Goal: Task Accomplishment & Management: Manage account settings

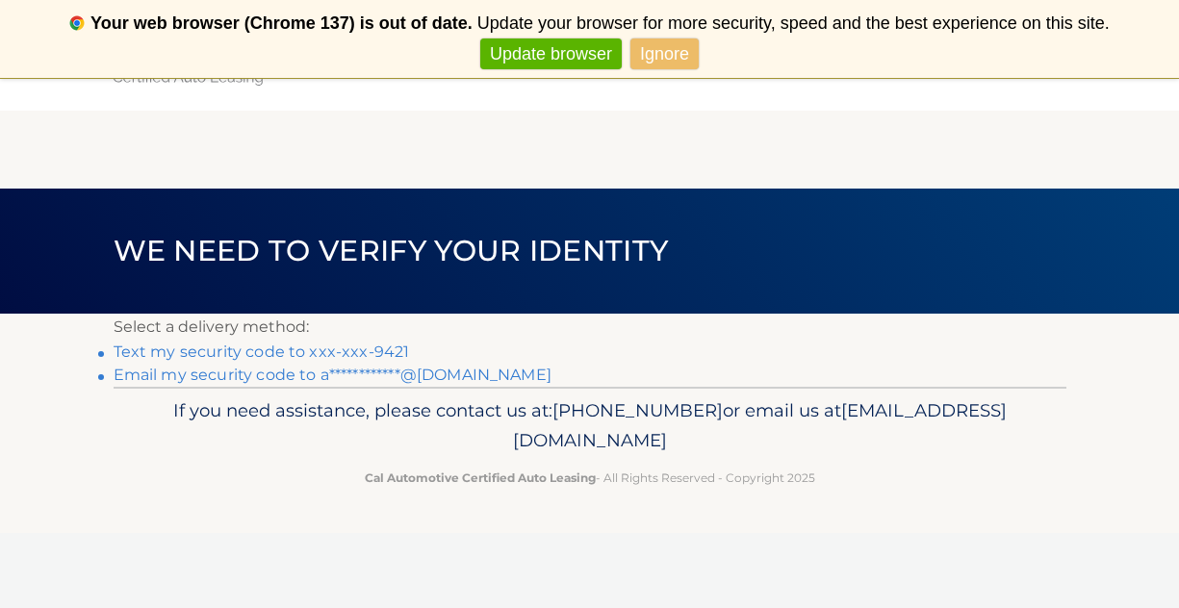
click at [667, 58] on link "Ignore" at bounding box center [665, 55] width 68 height 32
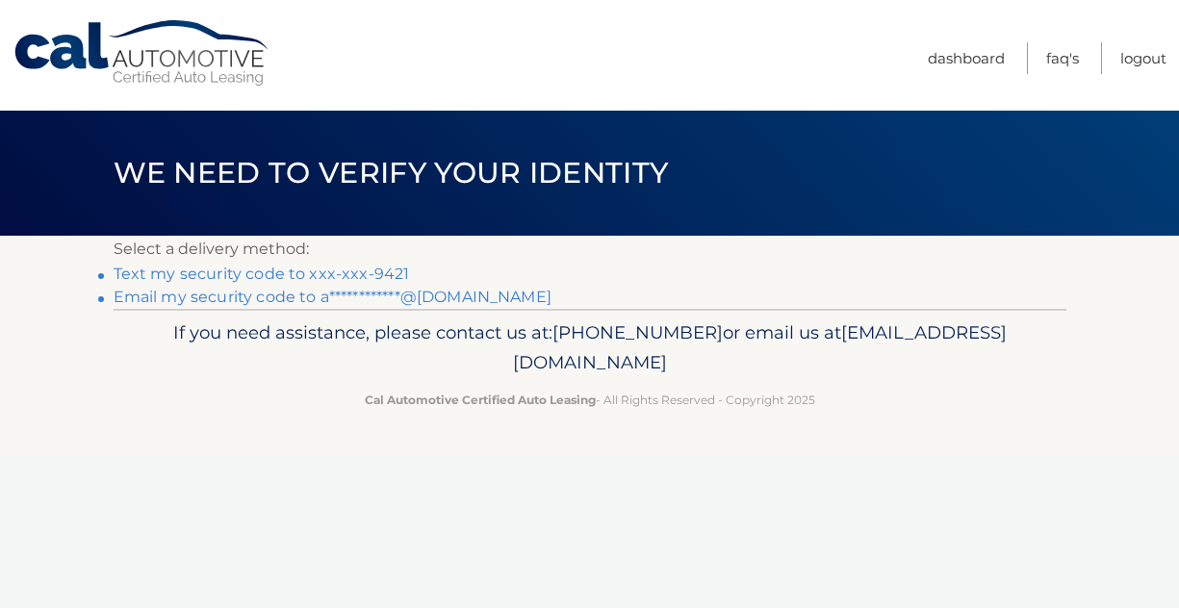
click at [635, 58] on link "Never show again" at bounding box center [589, 55] width 158 height 32
click at [369, 270] on link "Text my security code to xxx-xxx-9421" at bounding box center [262, 274] width 297 height 18
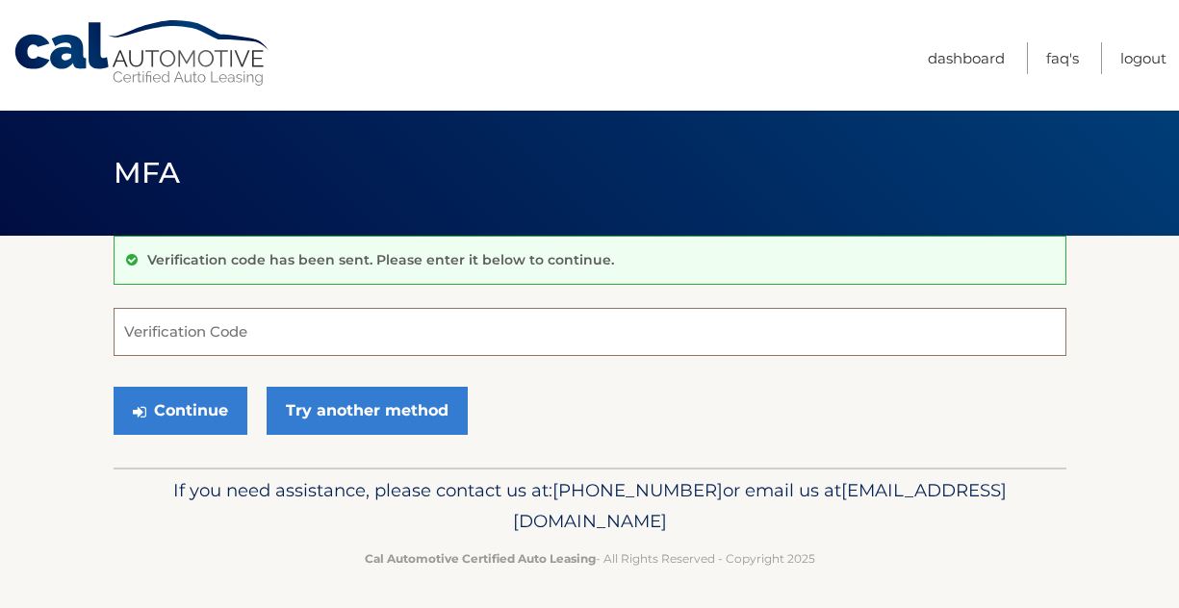
click at [497, 341] on input "Verification Code" at bounding box center [590, 332] width 953 height 48
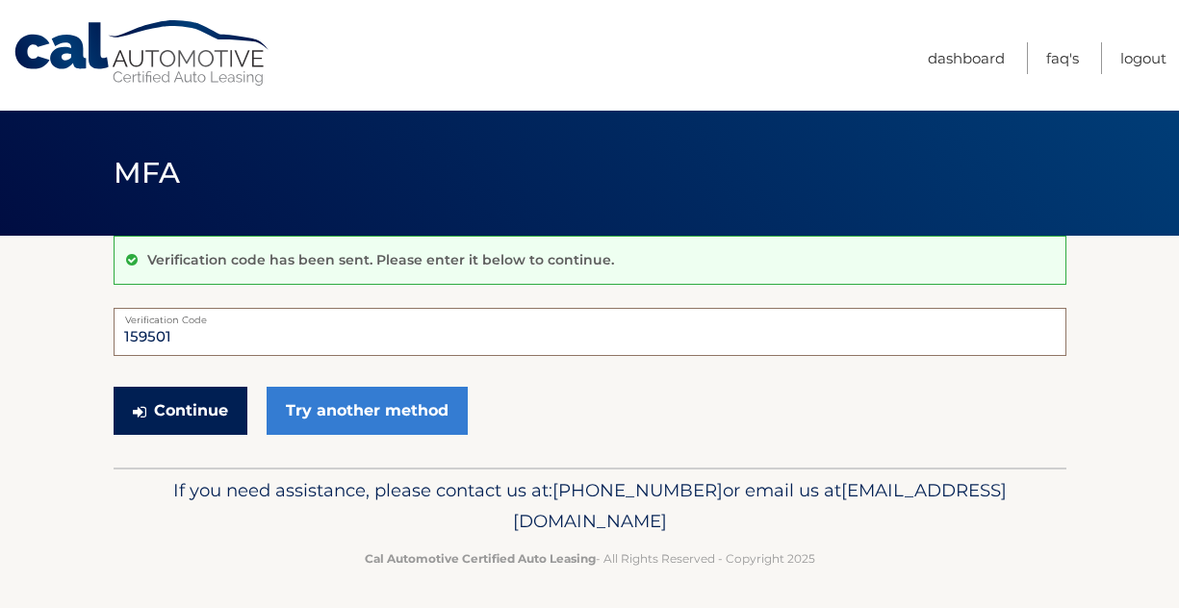
type input "159501"
click at [131, 406] on button "Continue" at bounding box center [181, 411] width 134 height 48
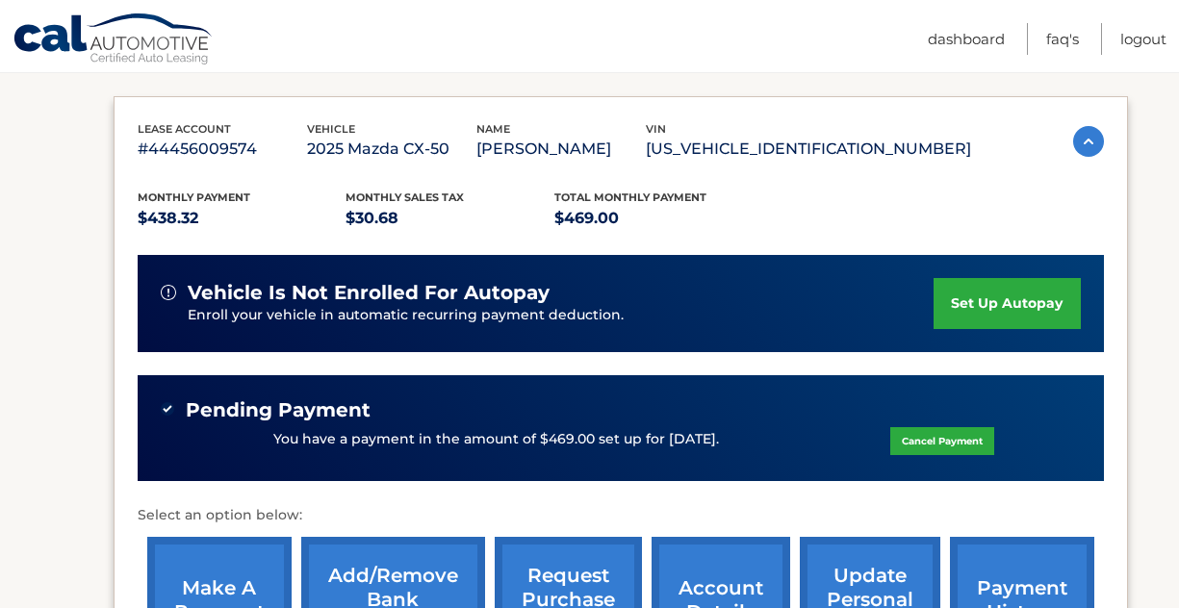
scroll to position [305, 0]
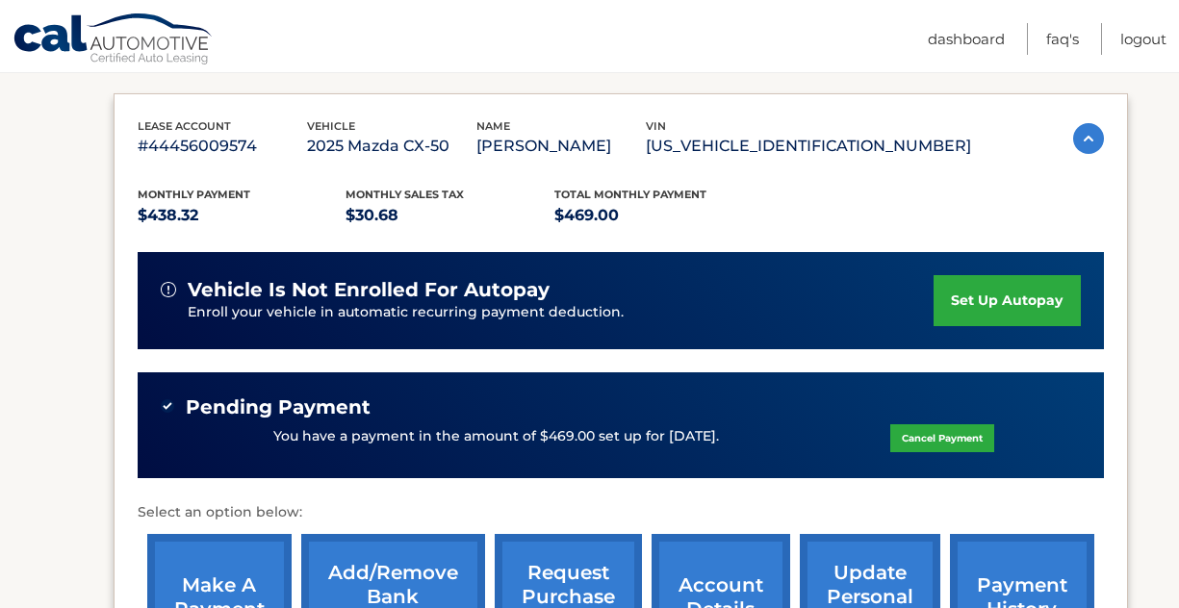
click at [981, 310] on link "set up autopay" at bounding box center [1007, 300] width 146 height 51
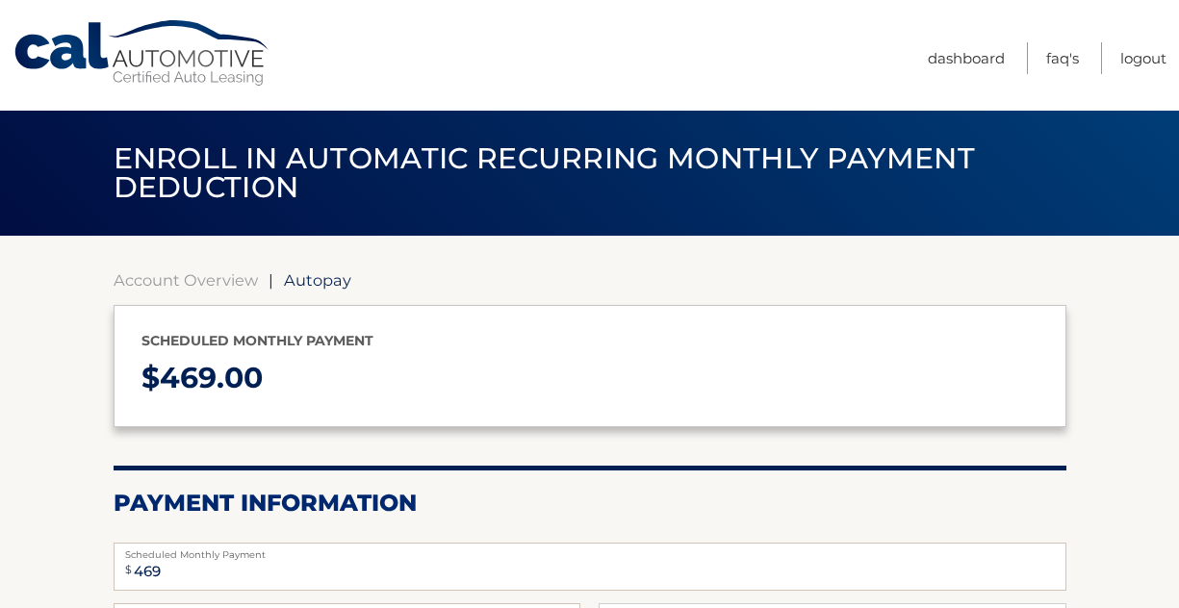
select select "NzM5NTY3OTQtNjUwYS00Zjg1LTg4MzctMzkyMThkNThkNWU4"
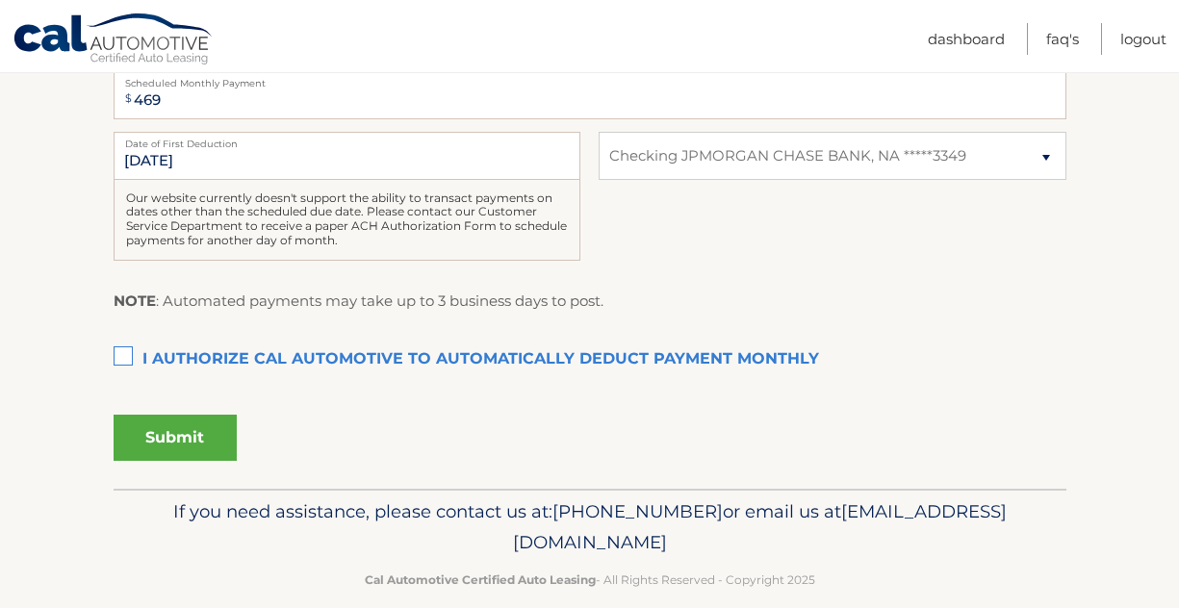
scroll to position [475, 0]
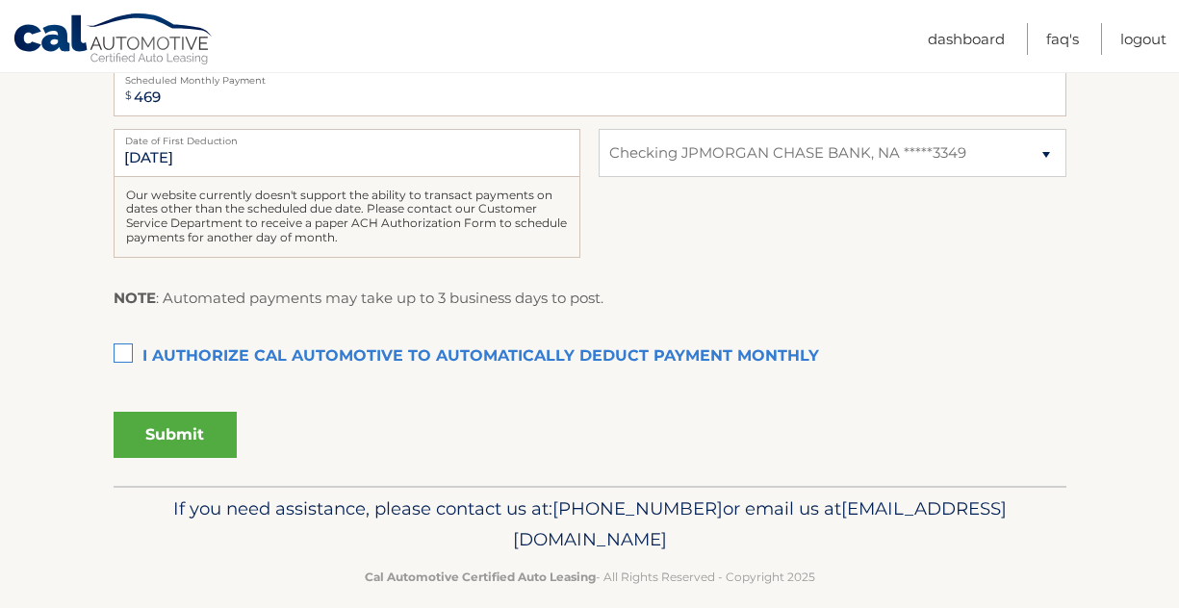
click at [124, 351] on label "I authorize cal automotive to automatically deduct payment monthly This checkbo…" at bounding box center [590, 357] width 953 height 39
click at [0, 0] on input "I authorize cal automotive to automatically deduct payment monthly This checkbo…" at bounding box center [0, 0] width 0 height 0
click at [150, 422] on button "Submit" at bounding box center [175, 435] width 123 height 46
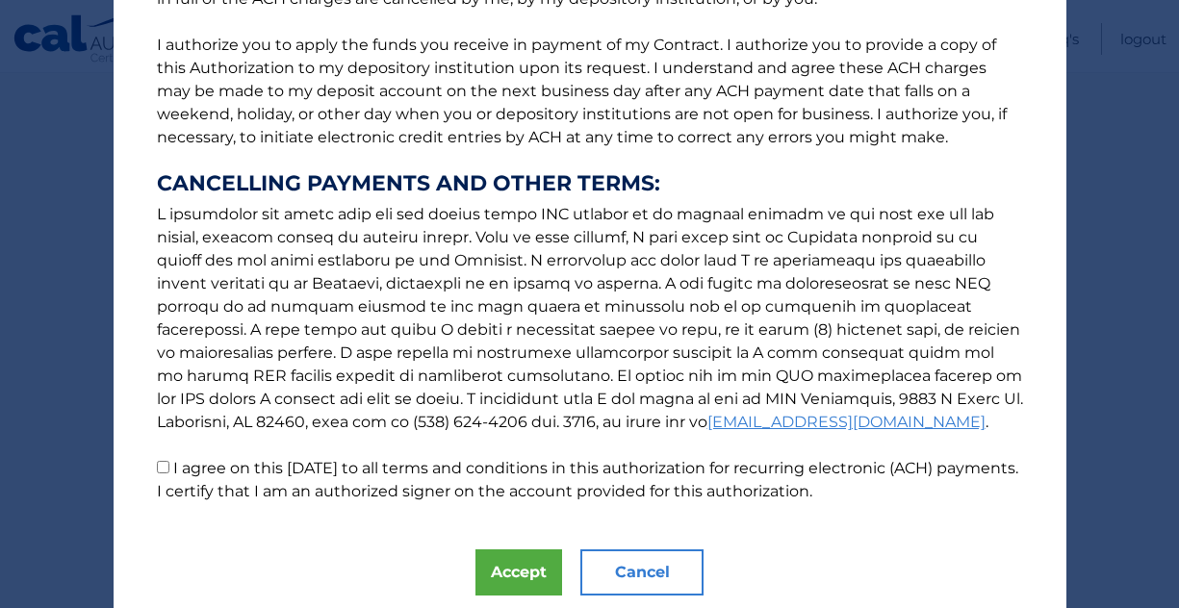
scroll to position [300, 0]
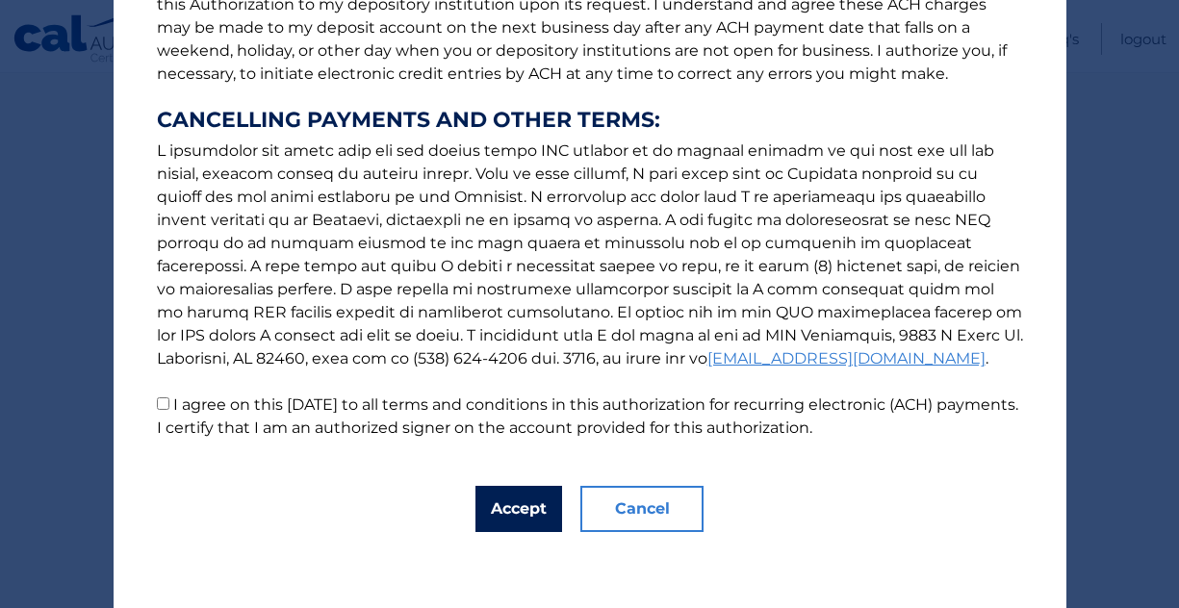
click at [502, 517] on button "Accept" at bounding box center [519, 509] width 87 height 46
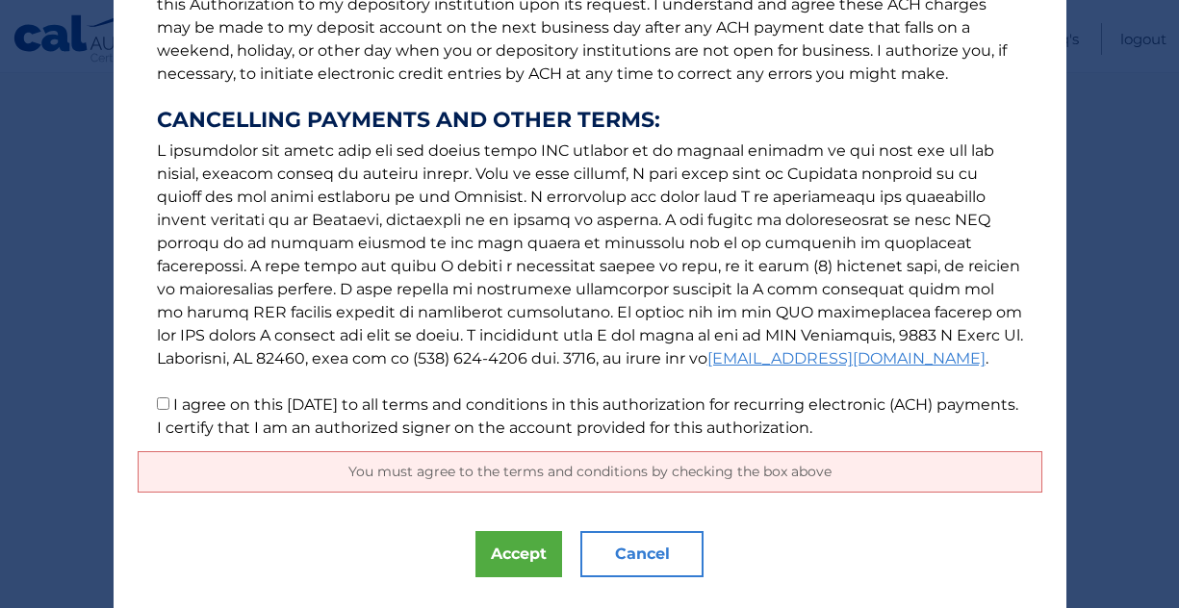
click at [419, 404] on label "I agree on this 10/10/2025 to all terms and conditions in this authorization fo…" at bounding box center [588, 416] width 862 height 41
click at [169, 404] on input "I agree on this 10/10/2025 to all terms and conditions in this authorization fo…" at bounding box center [163, 404] width 13 height 13
checkbox input "true"
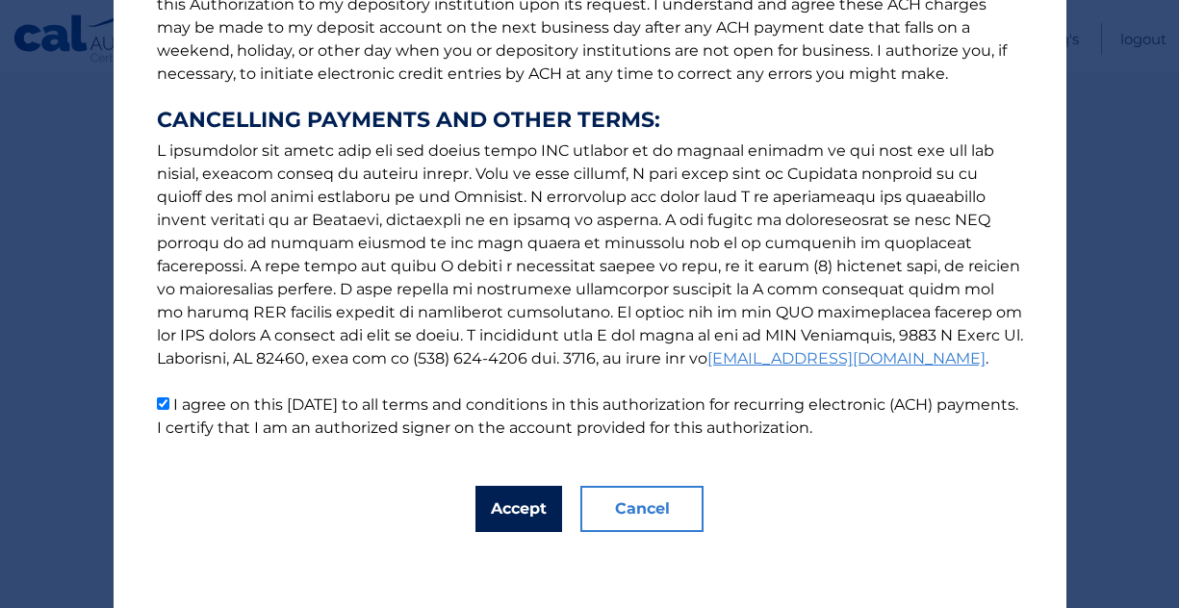
click at [509, 508] on button "Accept" at bounding box center [519, 509] width 87 height 46
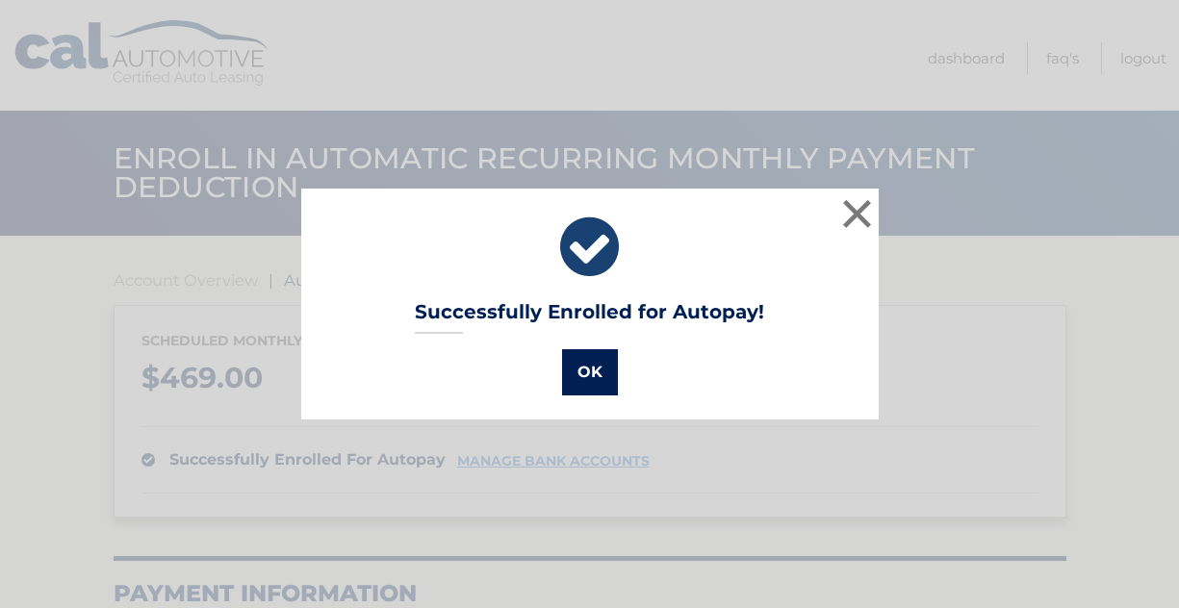
click at [584, 374] on button "OK" at bounding box center [590, 372] width 56 height 46
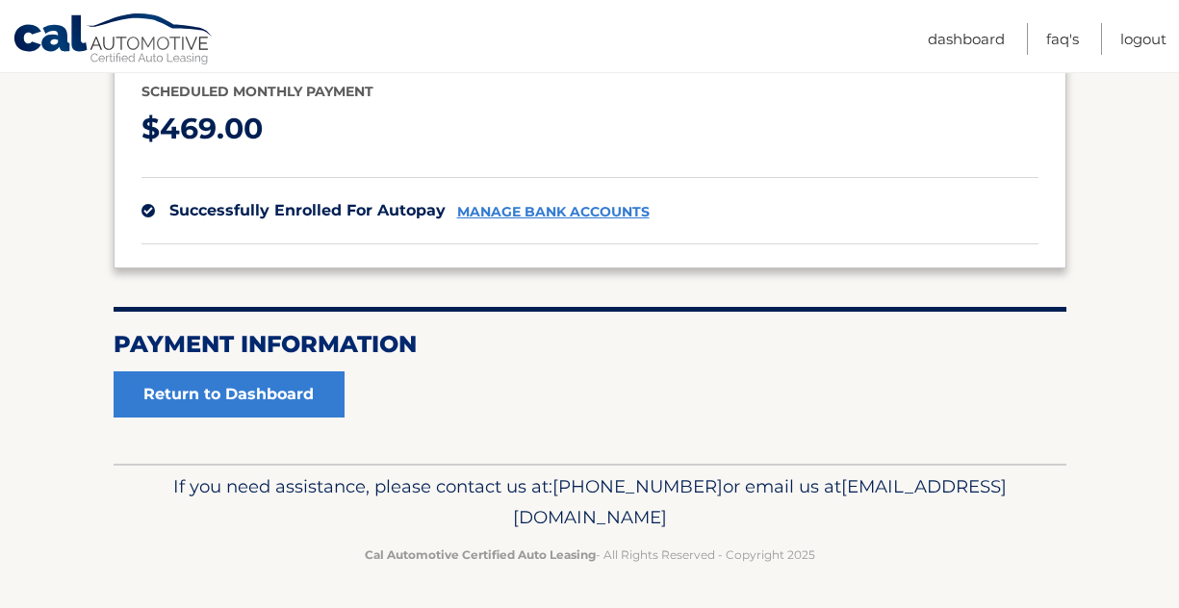
scroll to position [251, 0]
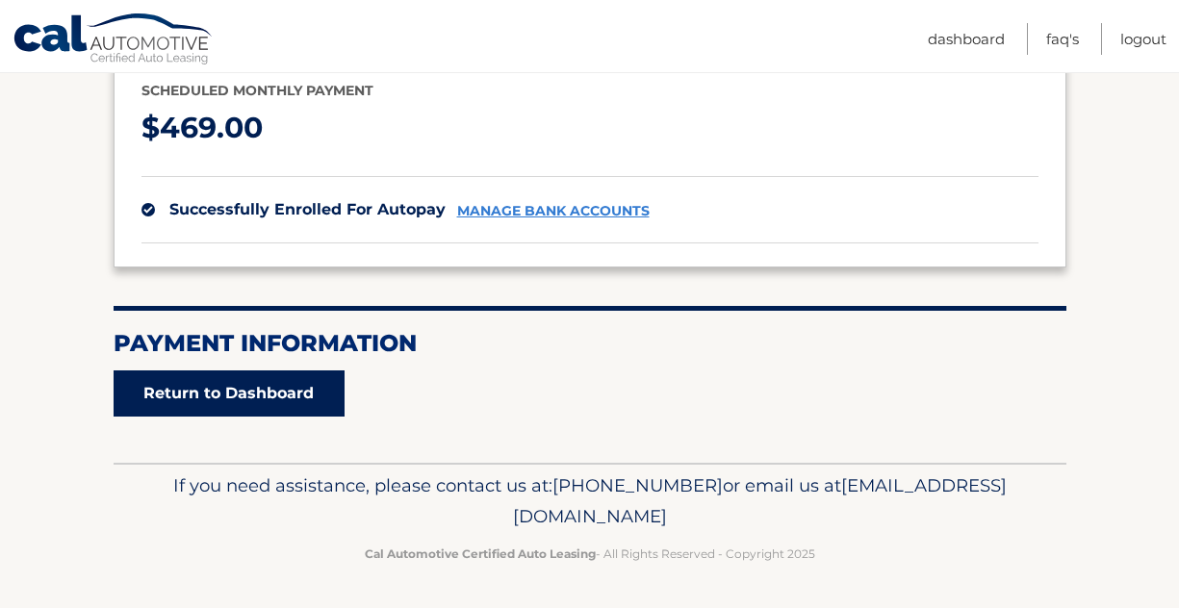
click at [287, 390] on link "Return to Dashboard" at bounding box center [229, 394] width 231 height 46
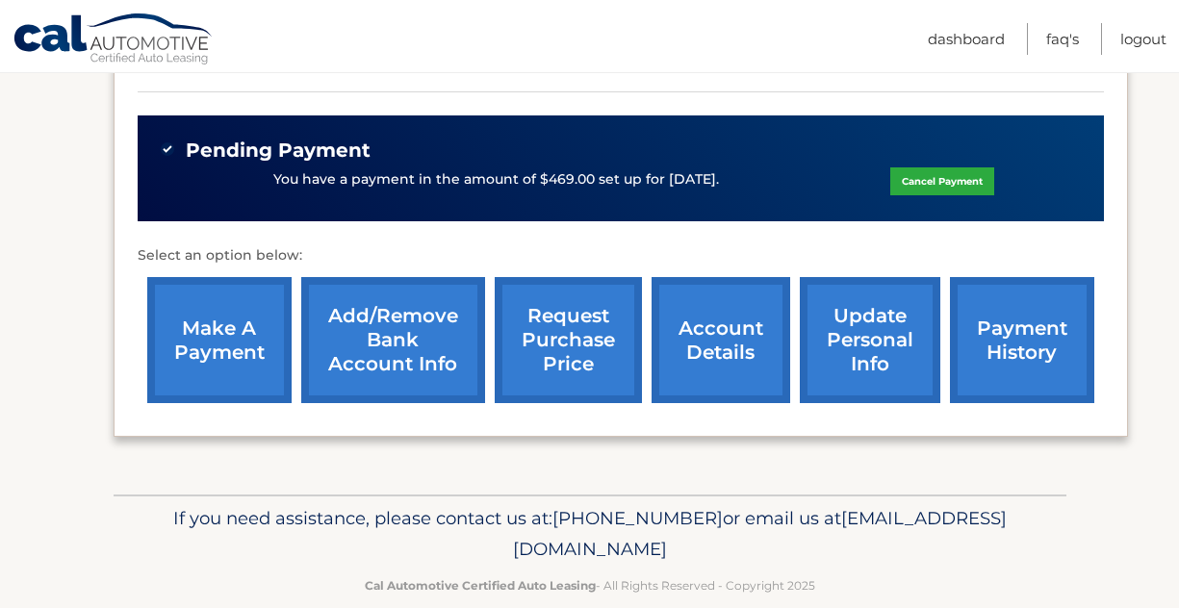
scroll to position [593, 0]
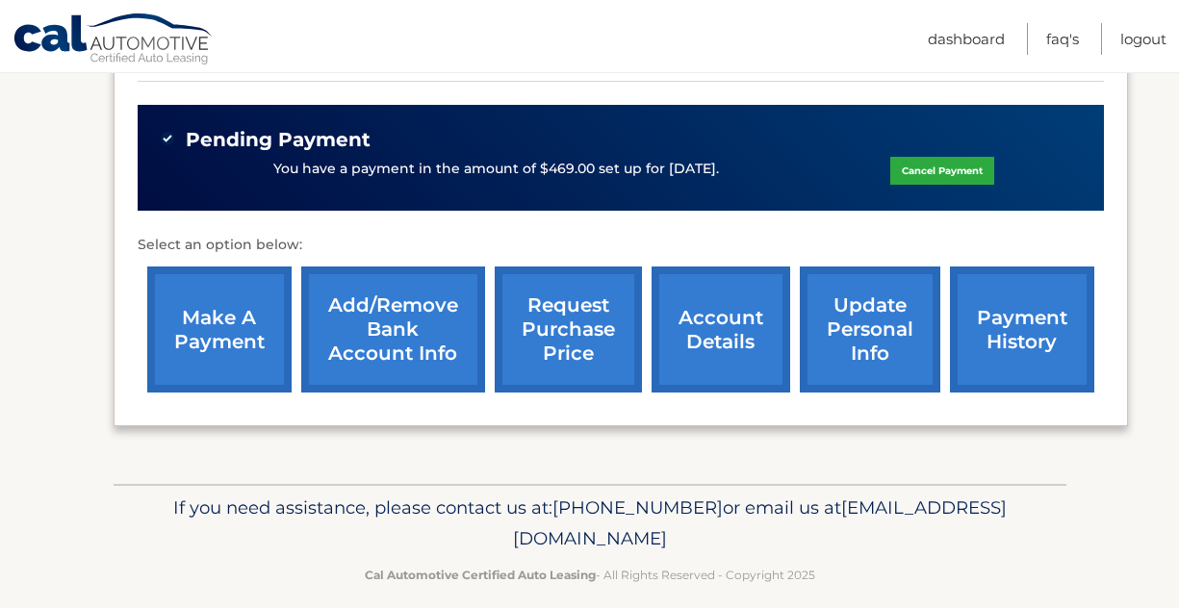
click at [1004, 323] on link "payment history" at bounding box center [1022, 330] width 144 height 126
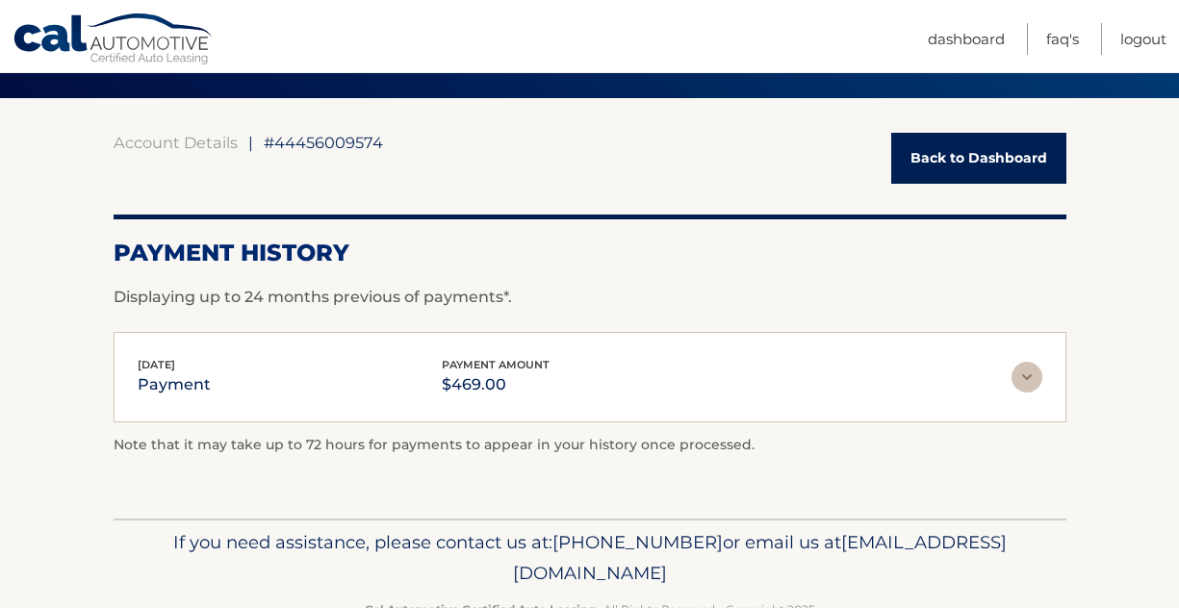
scroll to position [131, 0]
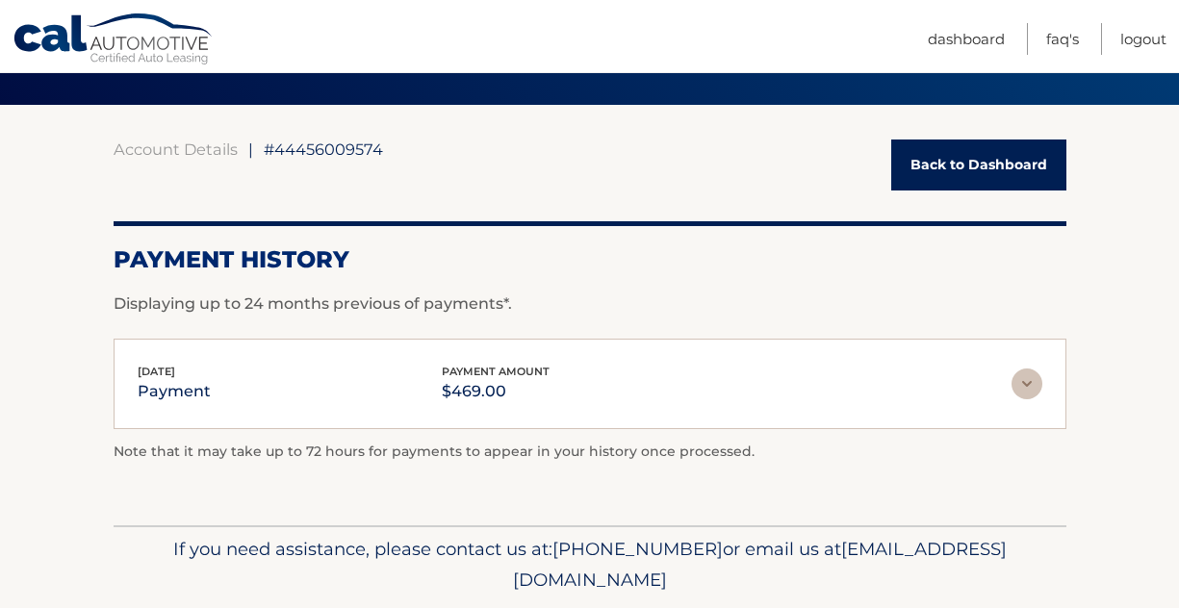
click at [987, 179] on link "Back to Dashboard" at bounding box center [979, 165] width 175 height 51
